Goal: Information Seeking & Learning: Check status

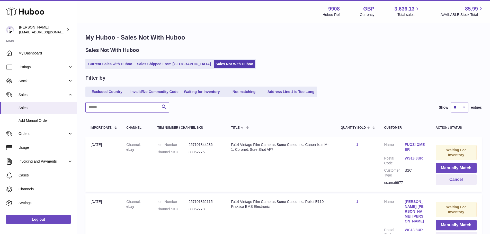
click at [119, 105] on input "text" at bounding box center [127, 107] width 84 height 10
type input "*****"
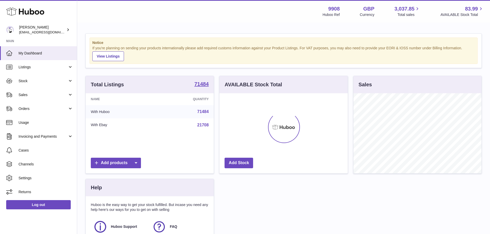
scroll to position [80, 128]
click at [51, 92] on link "Sales" at bounding box center [38, 95] width 77 height 14
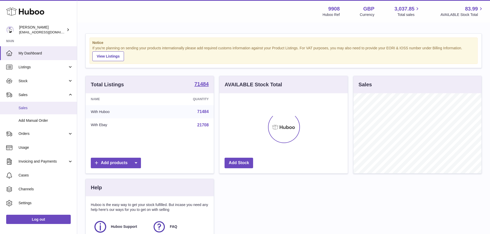
click at [22, 106] on span "Sales" at bounding box center [46, 108] width 54 height 5
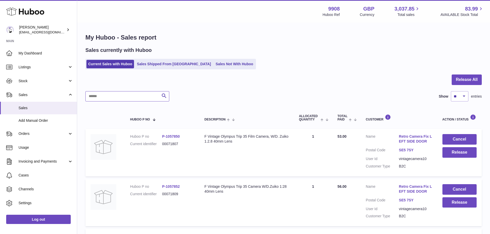
click at [136, 95] on input "text" at bounding box center [127, 96] width 84 height 10
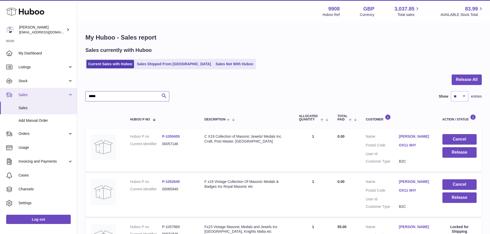
drag, startPoint x: 95, startPoint y: 98, endPoint x: 20, endPoint y: 95, distance: 75.4
click at [31, 96] on div "Huboo Ellie Baker internalAdmin-9908@internal.huboo.com Main My Dashboard Listi…" at bounding box center [245, 197] width 490 height 395
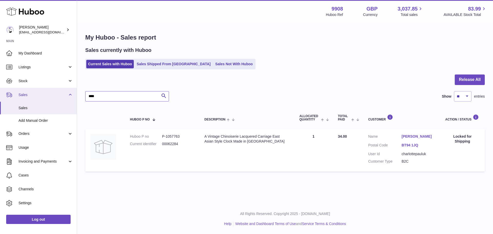
drag, startPoint x: 103, startPoint y: 94, endPoint x: 62, endPoint y: 95, distance: 41.4
click at [79, 95] on div "My Huboo - Sales report Sales currently with Huboo Current Sales with Huboo Sal…" at bounding box center [285, 103] width 416 height 161
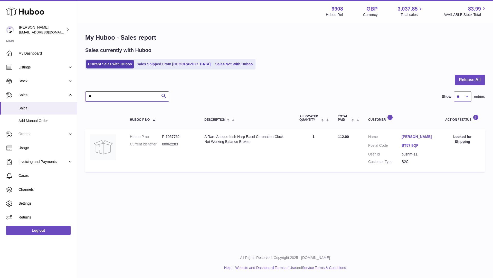
type input "*"
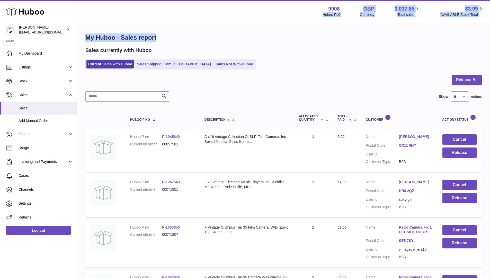
drag, startPoint x: 236, startPoint y: 13, endPoint x: 249, endPoint y: 24, distance: 16.9
